Goal: Task Accomplishment & Management: Use online tool/utility

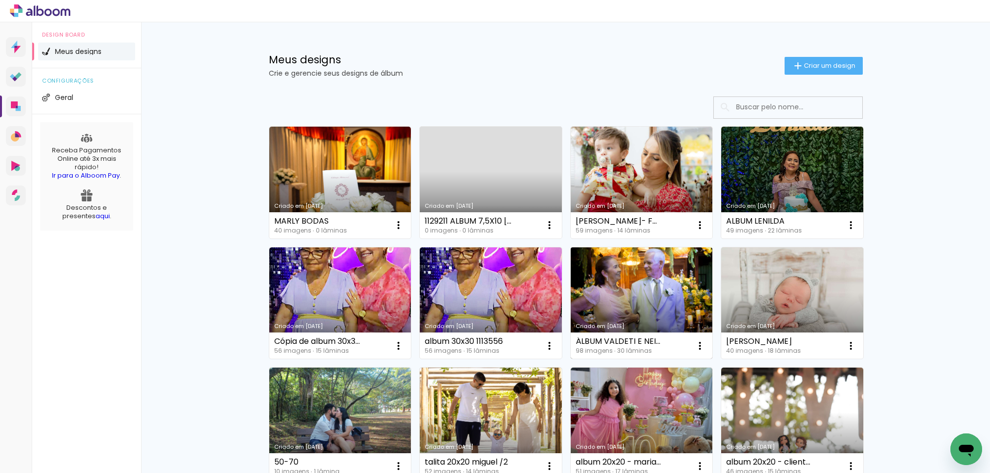
click at [650, 321] on link "Criado em [DATE]" at bounding box center [642, 303] width 142 height 112
